Goal: Transaction & Acquisition: Purchase product/service

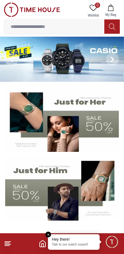
click at [92, 11] on icon at bounding box center [94, 8] width 8 height 8
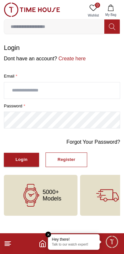
click at [39, 98] on input "text" at bounding box center [62, 90] width 116 height 16
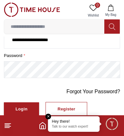
scroll to position [52, 0]
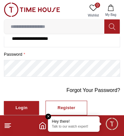
type input "**********"
click at [58, 58] on label "password *" at bounding box center [62, 54] width 117 height 6
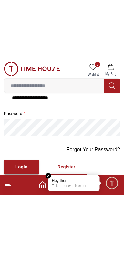
scroll to position [1, 0]
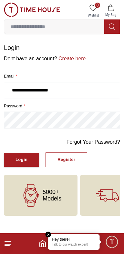
click at [76, 163] on div "Register" at bounding box center [67, 159] width 18 height 7
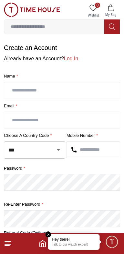
click at [60, 99] on input "text" at bounding box center [62, 90] width 116 height 16
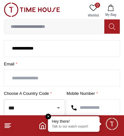
scroll to position [41, 0]
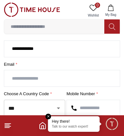
type input "**********"
click at [53, 87] on input "text" at bounding box center [62, 78] width 116 height 16
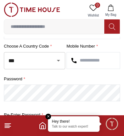
scroll to position [88, 0]
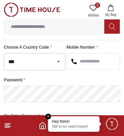
click at [56, 65] on icon "Open" at bounding box center [59, 62] width 8 height 8
type input "**********"
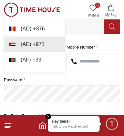
click at [84, 70] on input "text" at bounding box center [93, 61] width 53 height 16
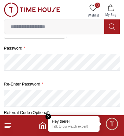
scroll to position [121, 0]
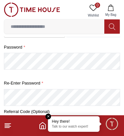
type input "*********"
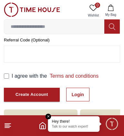
scroll to position [192, 0]
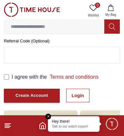
click at [42, 63] on input "text" at bounding box center [62, 55] width 116 height 16
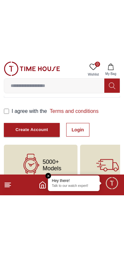
scroll to position [154, 0]
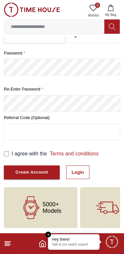
click at [48, 170] on div "Create Account" at bounding box center [32, 172] width 33 height 7
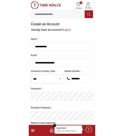
scroll to position [2, 0]
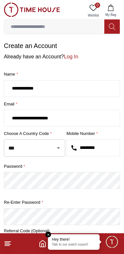
click at [96, 126] on input "**********" at bounding box center [62, 118] width 116 height 16
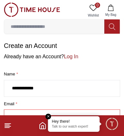
type input "**********"
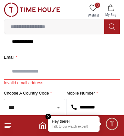
scroll to position [48, 0]
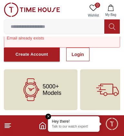
type input "**********"
click at [65, 48] on div "Email already exists" at bounding box center [62, 41] width 117 height 14
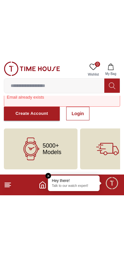
scroll to position [170, 0]
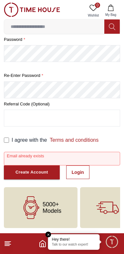
click at [47, 174] on div "Create Account" at bounding box center [32, 172] width 33 height 7
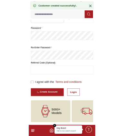
scroll to position [44, 0]
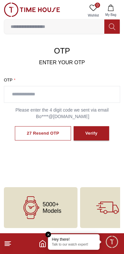
click at [50, 88] on input "text" at bounding box center [62, 94] width 116 height 16
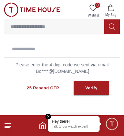
scroll to position [75, 0]
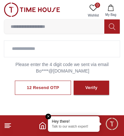
click at [30, 101] on div "12 Resend OTP Verify" at bounding box center [62, 88] width 117 height 28
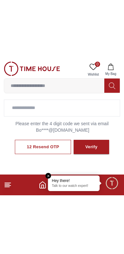
scroll to position [44, 0]
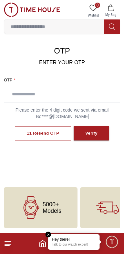
click at [22, 136] on div "11 Resend OTP Verify" at bounding box center [62, 134] width 117 height 28
click at [31, 128] on div "10 Resend OTP Verify" at bounding box center [62, 134] width 117 height 28
click at [49, 88] on input "text" at bounding box center [62, 94] width 116 height 16
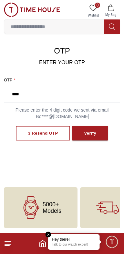
type input "****"
click at [101, 132] on button "Verify" at bounding box center [91, 133] width 36 height 15
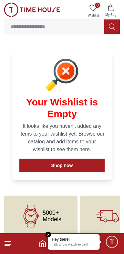
click at [6, 246] on icon at bounding box center [8, 244] width 8 height 8
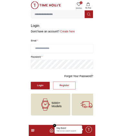
scroll to position [1, 0]
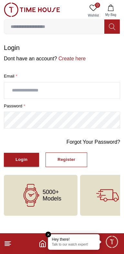
click at [27, 163] on div "Login" at bounding box center [22, 159] width 12 height 7
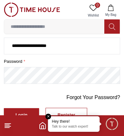
scroll to position [44, 0]
type input "**********"
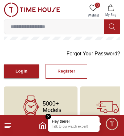
click at [31, 78] on button "Login" at bounding box center [21, 72] width 35 height 14
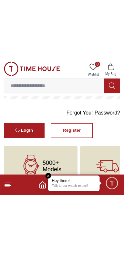
scroll to position [1, 0]
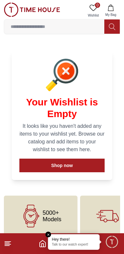
click at [46, 233] on em "Close tooltip" at bounding box center [49, 234] width 6 height 6
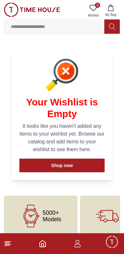
click at [8, 244] on line at bounding box center [8, 244] width 6 height 0
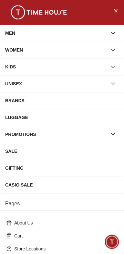
click at [81, 55] on div "WOMEN" at bounding box center [56, 50] width 102 height 12
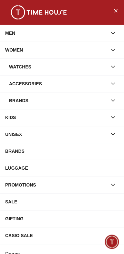
click at [100, 72] on div "Watches" at bounding box center [58, 67] width 99 height 12
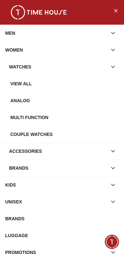
click at [81, 88] on div "View all" at bounding box center [64, 84] width 109 height 12
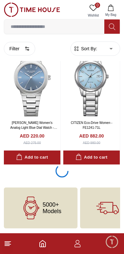
scroll to position [1234, 0]
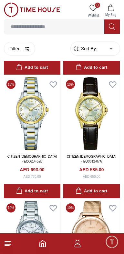
scroll to position [1412, 0]
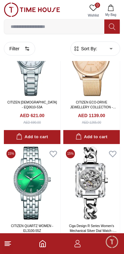
click at [7, 243] on line at bounding box center [7, 243] width 5 height 0
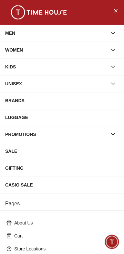
click at [86, 140] on div "PROMOTIONS" at bounding box center [56, 134] width 102 height 12
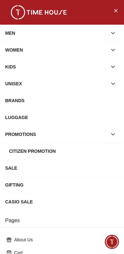
click at [87, 174] on div "SALE" at bounding box center [62, 168] width 114 height 12
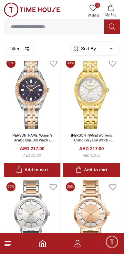
scroll to position [1925, 0]
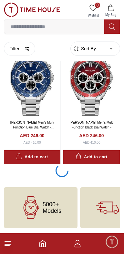
scroll to position [2606, 0]
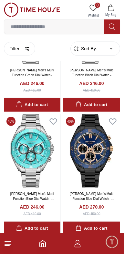
scroll to position [2607, 0]
